Goal: Check status: Check status

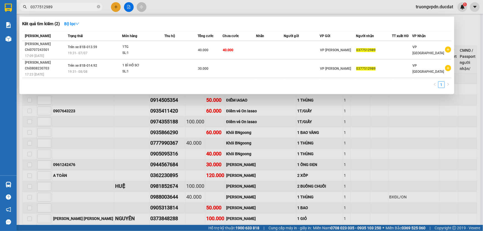
type input "0377512989"
click at [188, 105] on div at bounding box center [241, 115] width 483 height 231
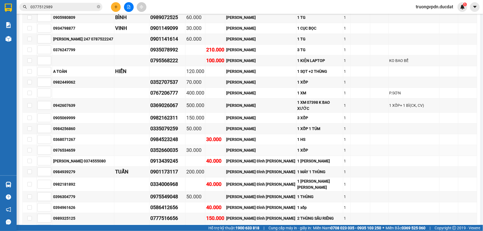
scroll to position [795, 0]
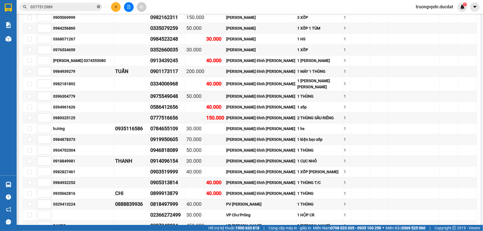
click at [97, 6] on icon "close-circle" at bounding box center [98, 6] width 3 height 3
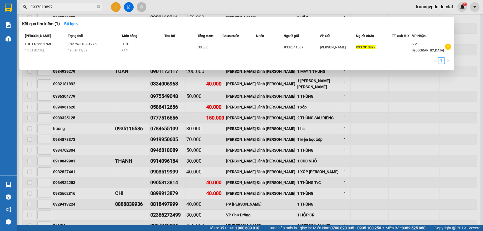
type input "0937010897"
click at [165, 126] on div at bounding box center [241, 115] width 483 height 231
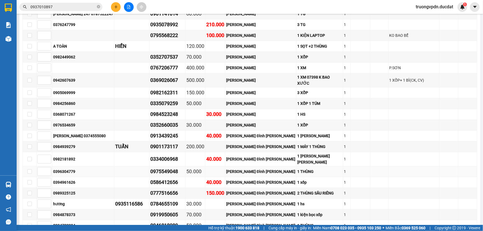
scroll to position [669, 0]
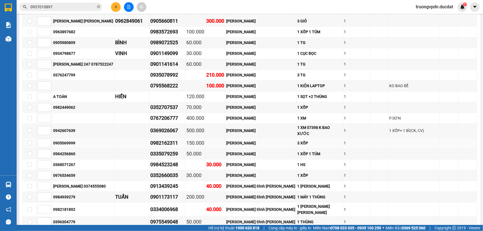
drag, startPoint x: 114, startPoint y: 1, endPoint x: 213, endPoint y: 91, distance: 134.2
click at [213, 138] on td at bounding box center [215, 143] width 20 height 11
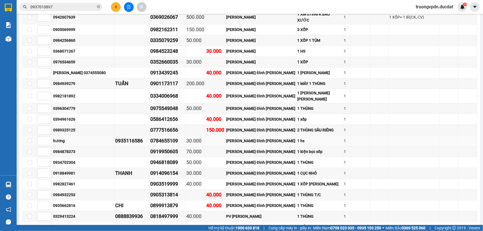
scroll to position [795, 0]
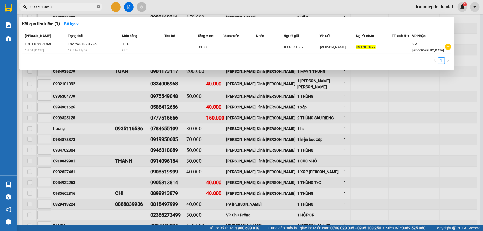
click at [98, 7] on icon "close-circle" at bounding box center [98, 6] width 3 height 3
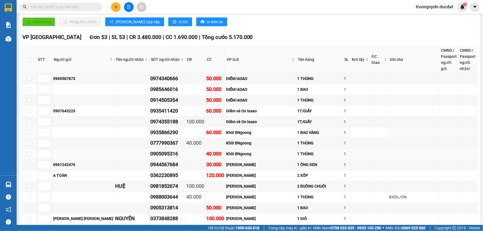
scroll to position [418, 0]
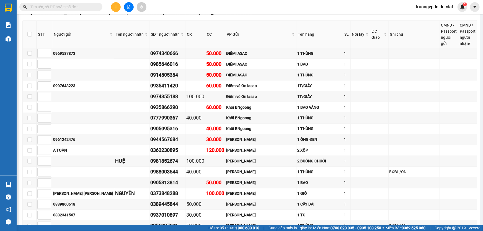
click at [94, 7] on input "text" at bounding box center [62, 7] width 65 height 6
type input "9"
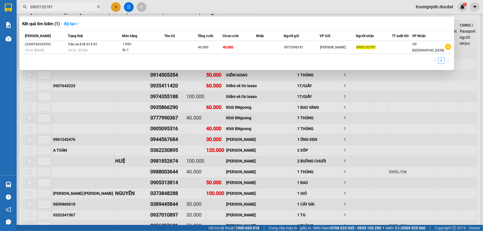
type input "0905153797"
click at [201, 94] on div at bounding box center [241, 115] width 483 height 231
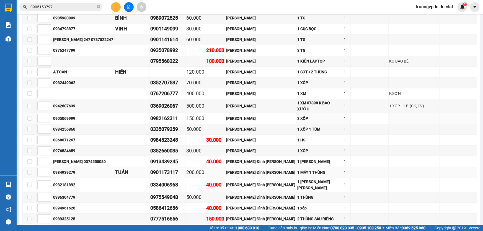
scroll to position [694, 0]
